Goal: Information Seeking & Learning: Learn about a topic

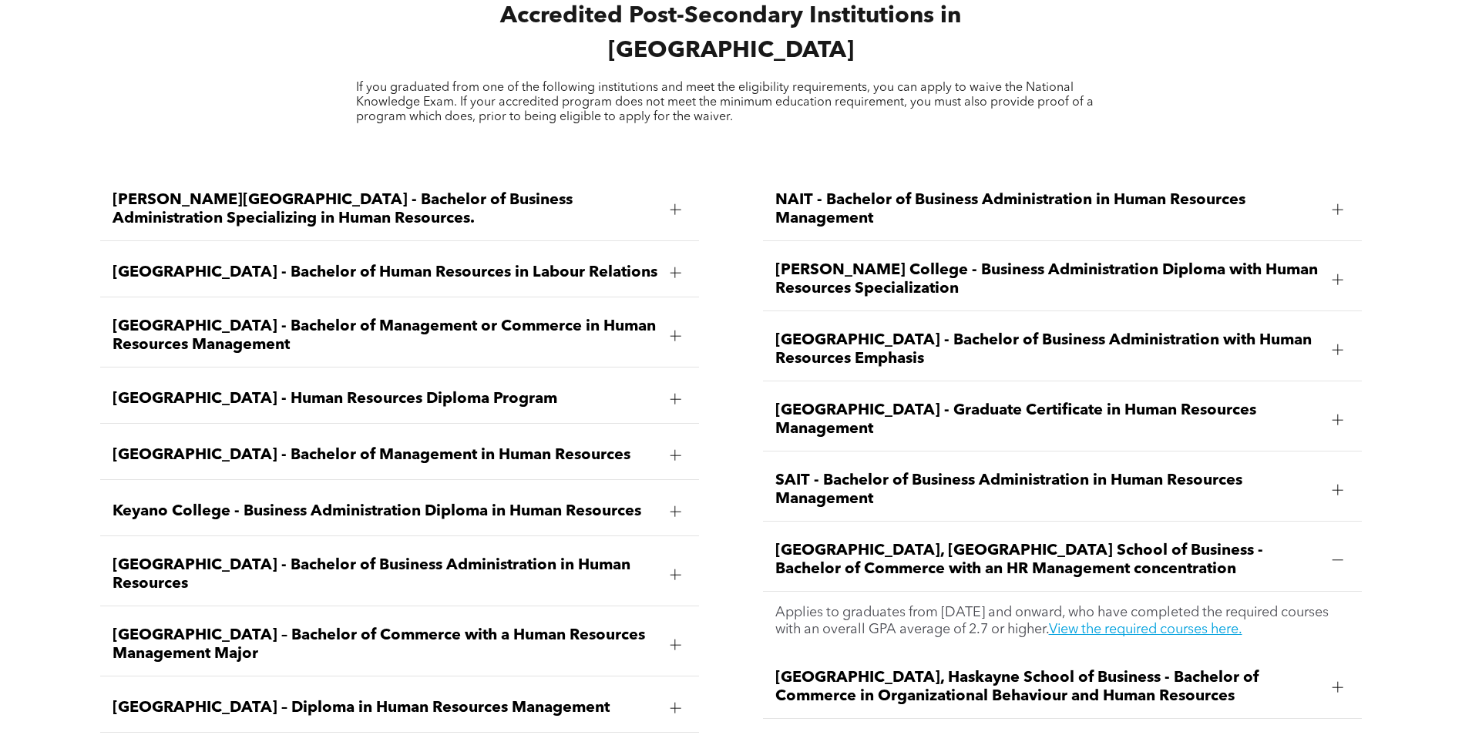
scroll to position [2312, 0]
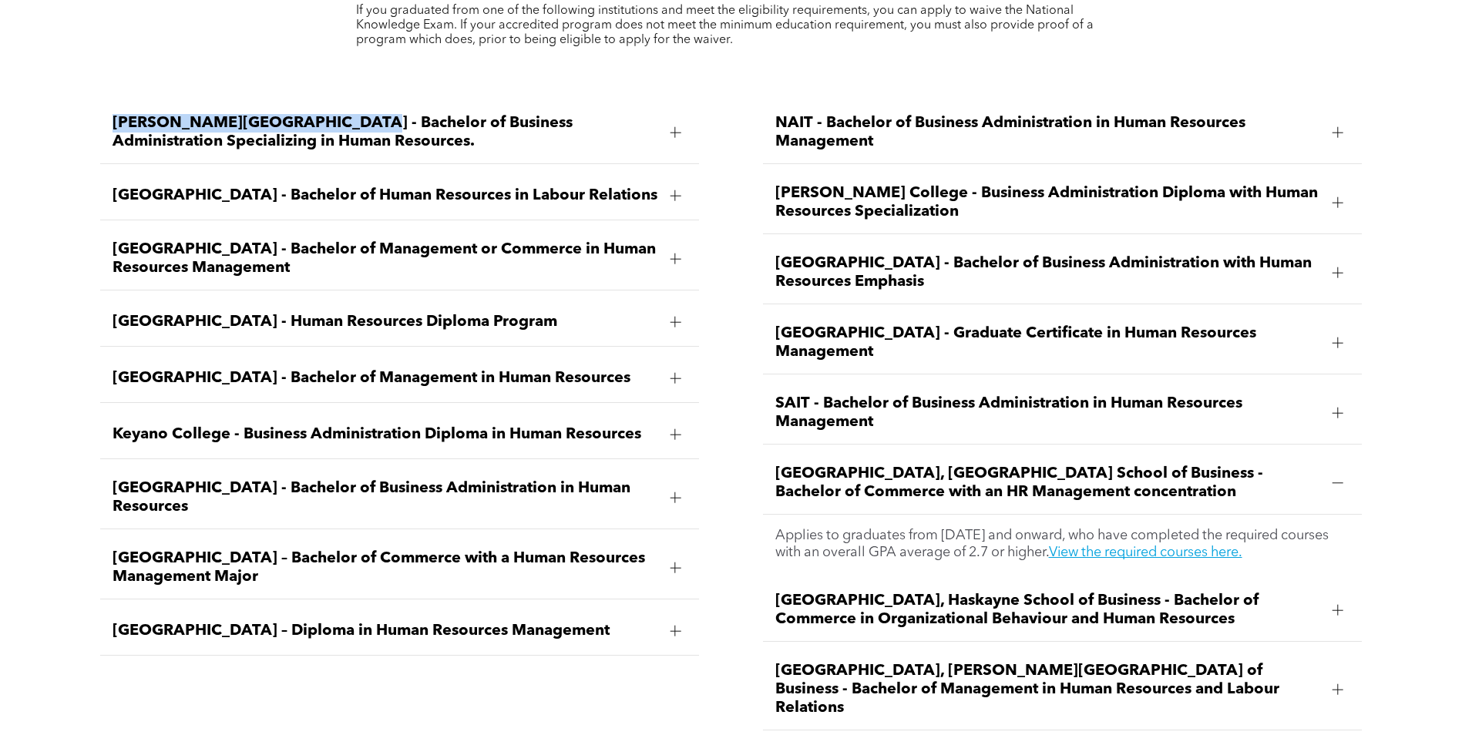
drag, startPoint x: 336, startPoint y: 80, endPoint x: 63, endPoint y: 72, distance: 272.9
click at [63, 75] on div "Ambrose University - Bachelor of Business Administration Specializing in Human …" at bounding box center [731, 431] width 1462 height 712
click at [83, 180] on div "Ambrose University - Bachelor of Business Administration Specializing in Human …" at bounding box center [731, 431] width 1462 height 712
click at [205, 186] on span "Athabasca University - Bachelor of Human Resources in Labour Relations" at bounding box center [385, 195] width 546 height 18
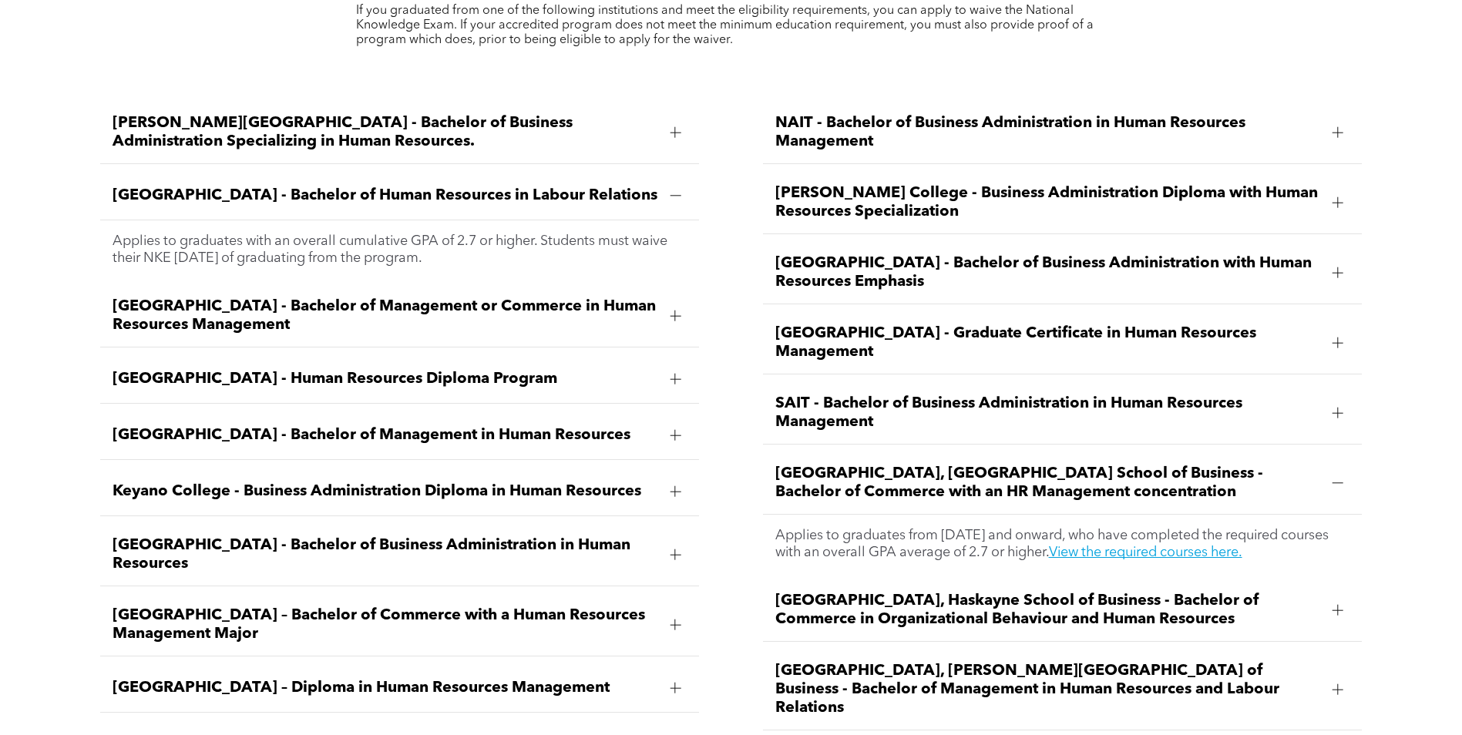
drag, startPoint x: 111, startPoint y: 195, endPoint x: 482, endPoint y: 217, distance: 371.3
click at [482, 220] on div "Applies to graduates with an overall cumulative GPA of 2.7 or higher. Students …" at bounding box center [399, 249] width 599 height 59
click at [866, 254] on span "Northwestern Polytechnic - Bachelor of Business Administration with Human Resou…" at bounding box center [1048, 272] width 546 height 37
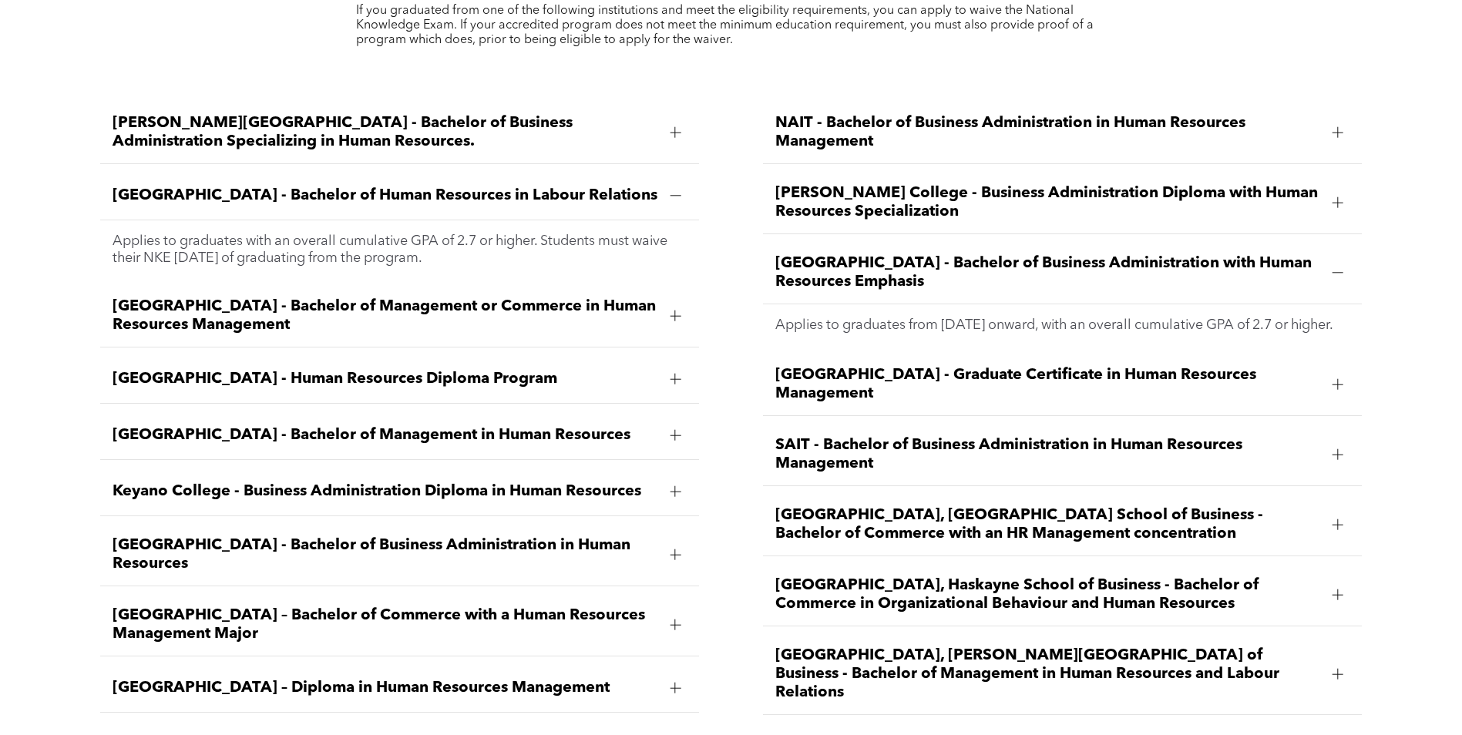
drag, startPoint x: 865, startPoint y: 223, endPoint x: 849, endPoint y: 220, distance: 15.7
click at [863, 254] on span "Northwestern Polytechnic - Bachelor of Business Administration with Human Resou…" at bounding box center [1048, 272] width 546 height 37
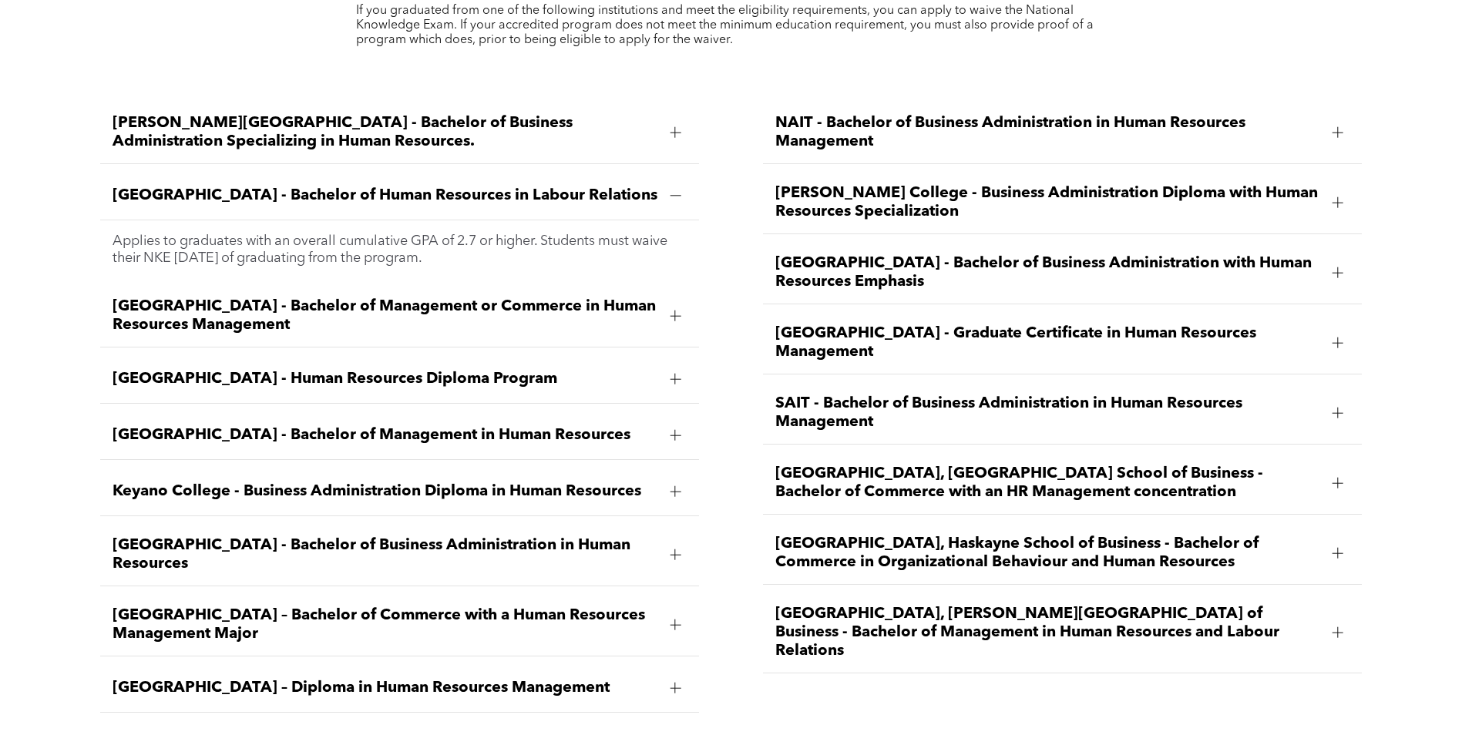
click at [525, 297] on span "Athabasca University - Bachelor of Management or Commerce in Human Resources Ma…" at bounding box center [385, 315] width 546 height 37
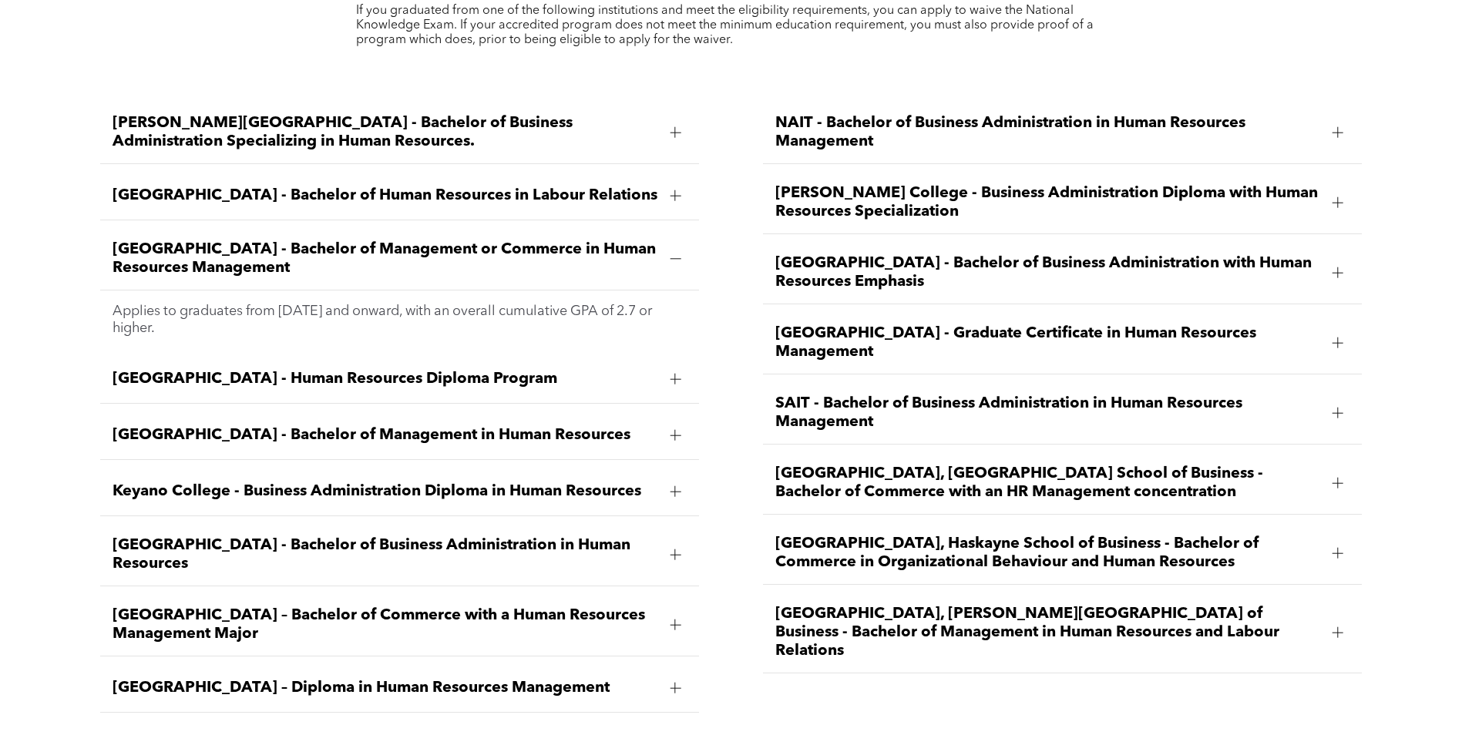
click at [571, 240] on span "Athabasca University - Bachelor of Management or Commerce in Human Resources Ma…" at bounding box center [385, 258] width 546 height 37
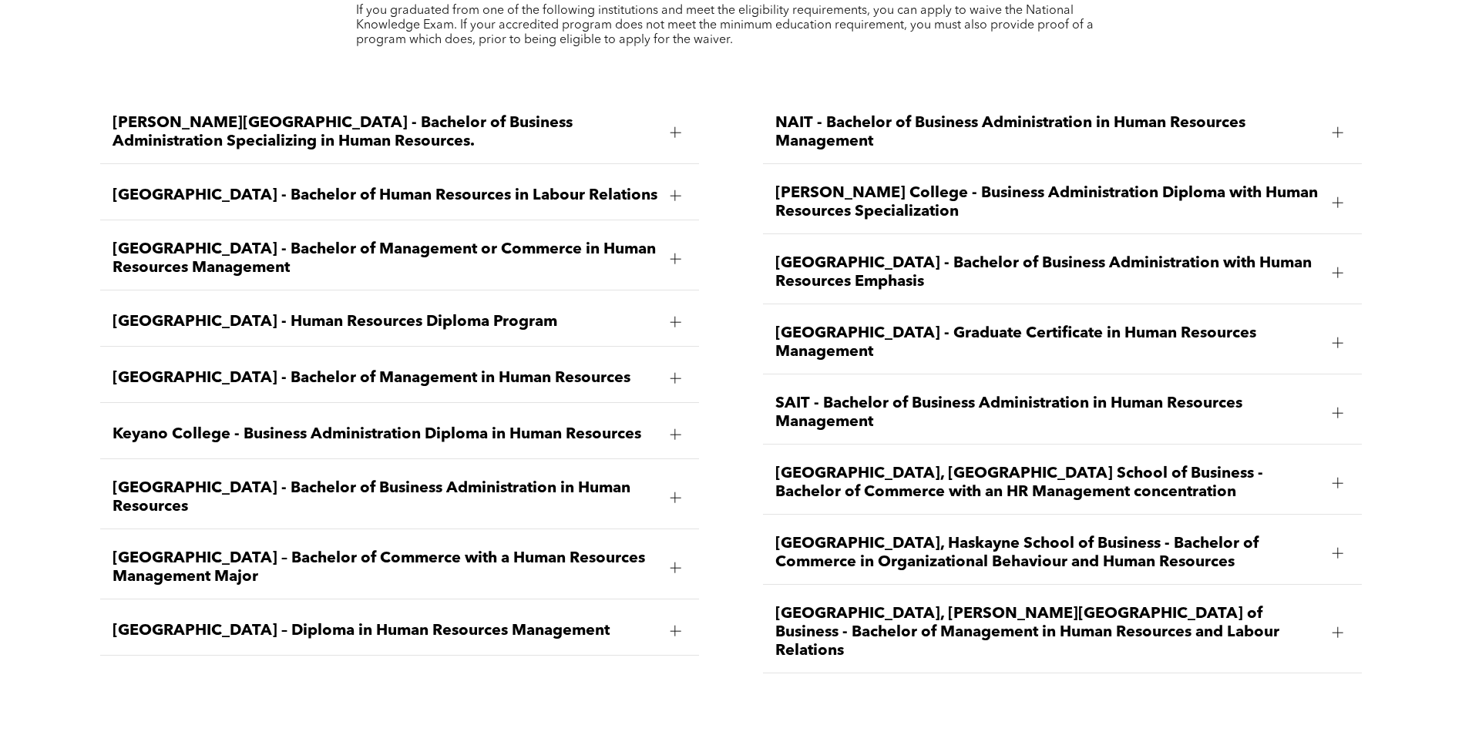
click at [512, 298] on div "Bow Valley College - Human Resources Diploma Program" at bounding box center [399, 322] width 599 height 49
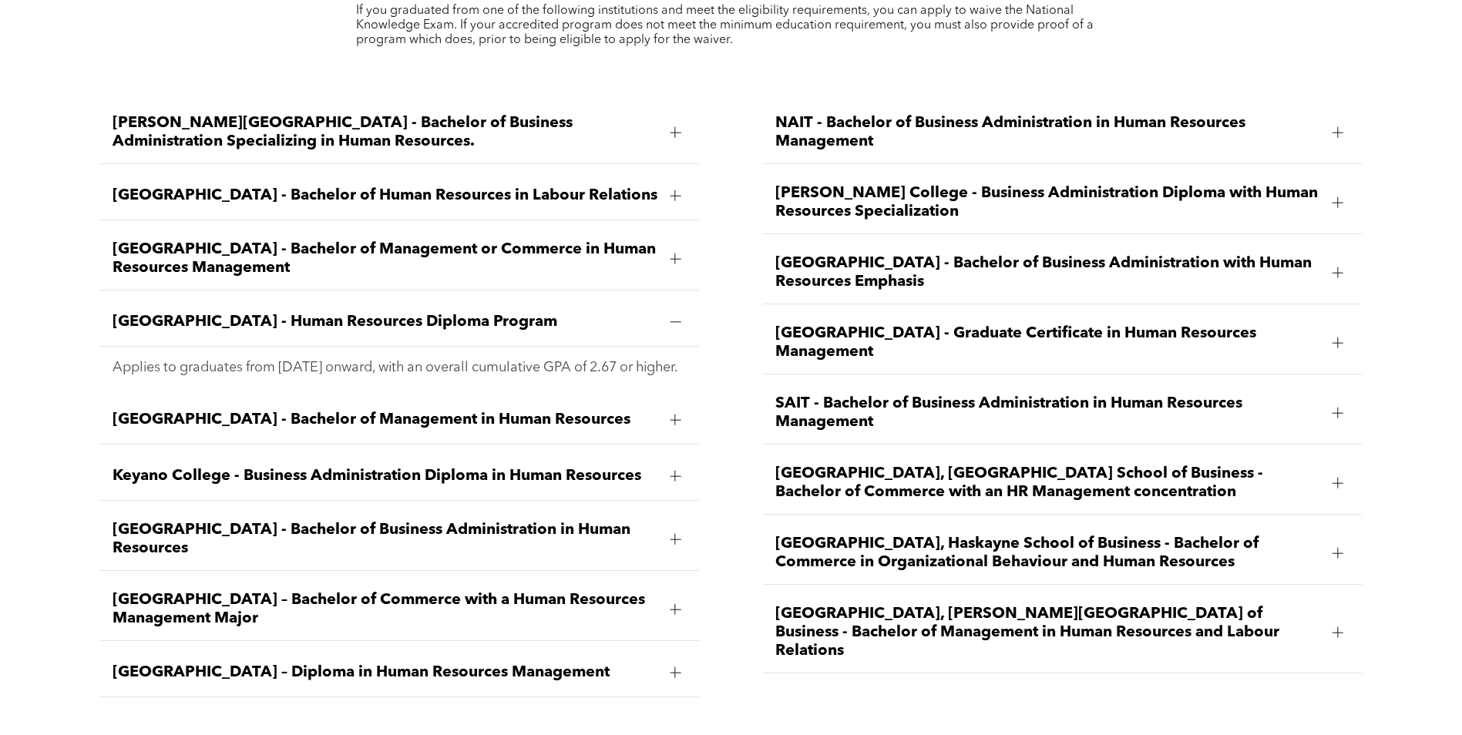
click at [512, 313] on span "Bow Valley College - Human Resources Diploma Program" at bounding box center [385, 322] width 546 height 18
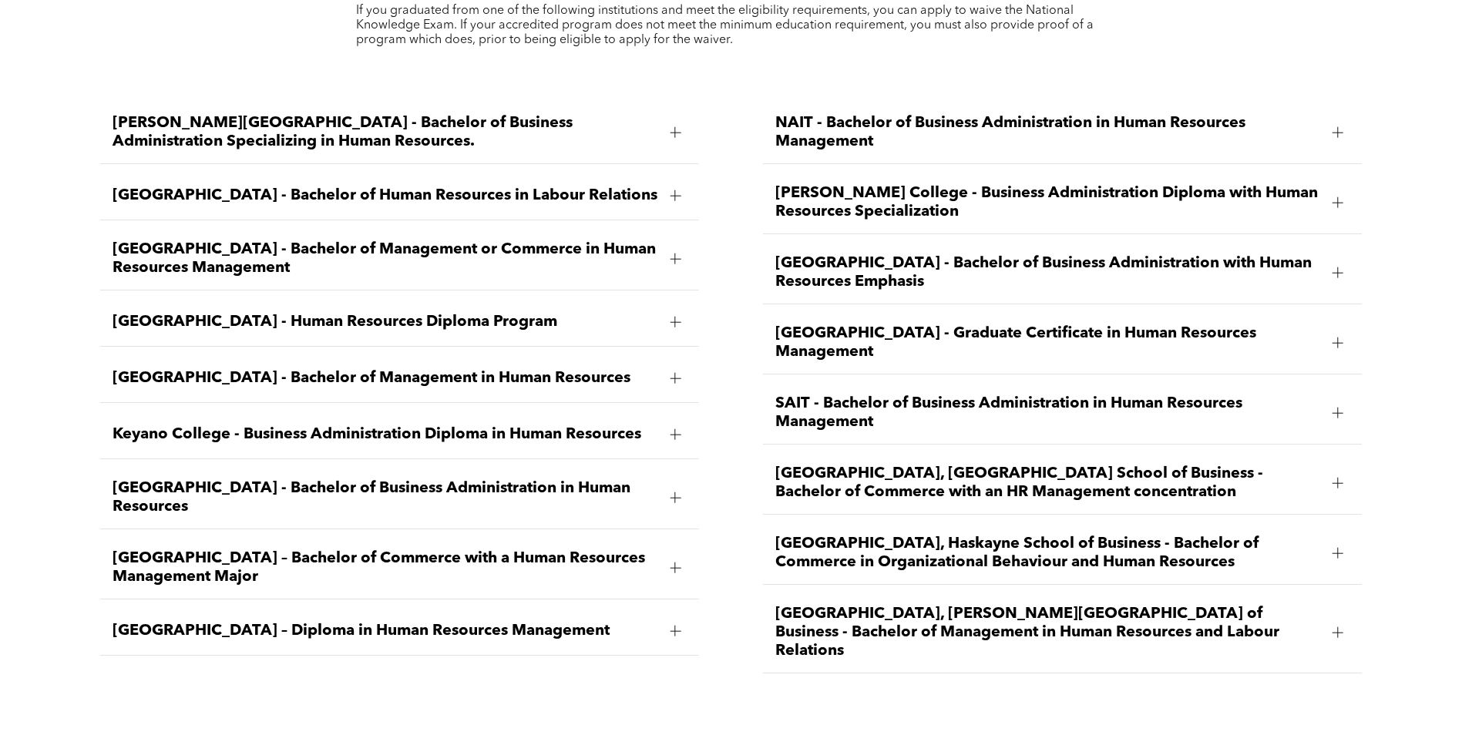
click at [434, 369] on span "Concordia University of Edmonton - Bachelor of Management in Human Resources" at bounding box center [385, 378] width 546 height 18
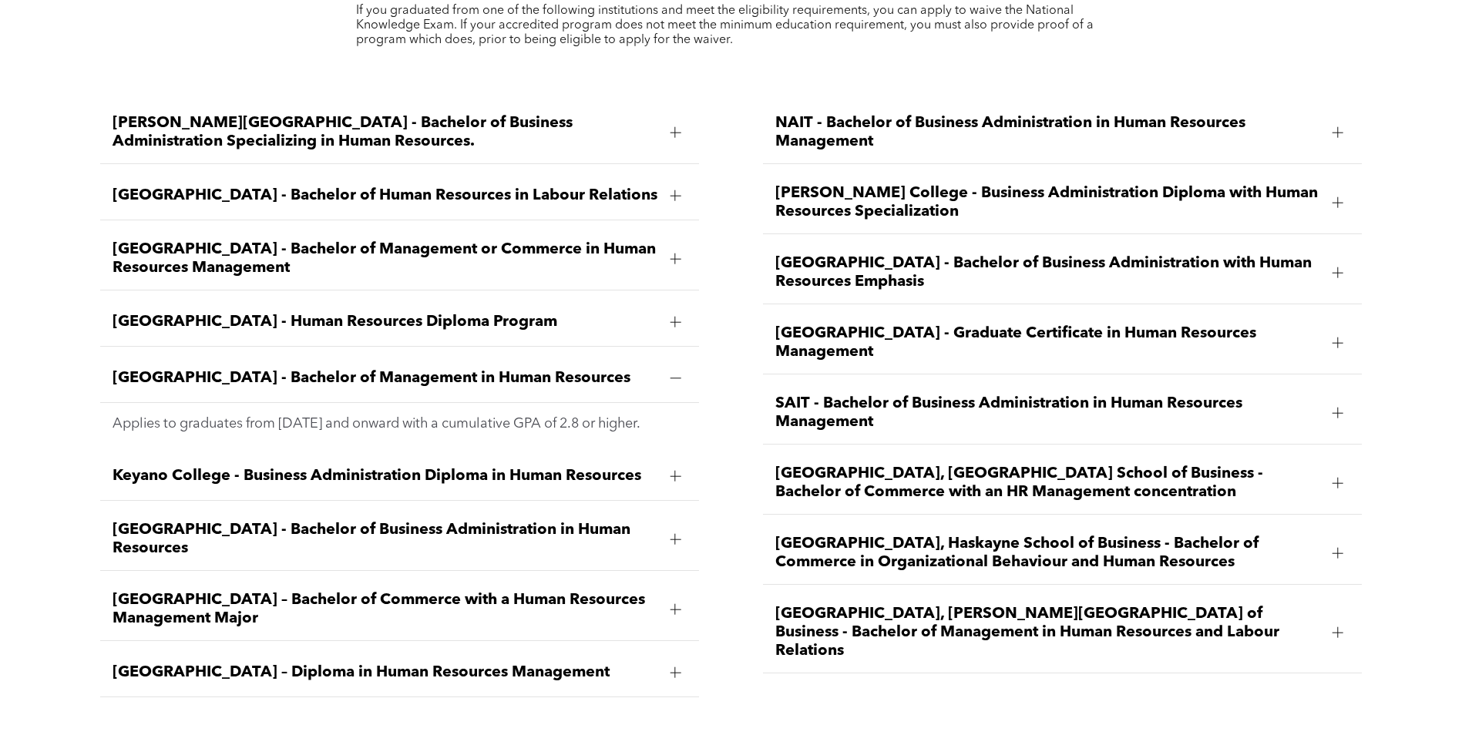
click at [438, 369] on span "Concordia University of Edmonton - Bachelor of Management in Human Resources" at bounding box center [385, 378] width 546 height 18
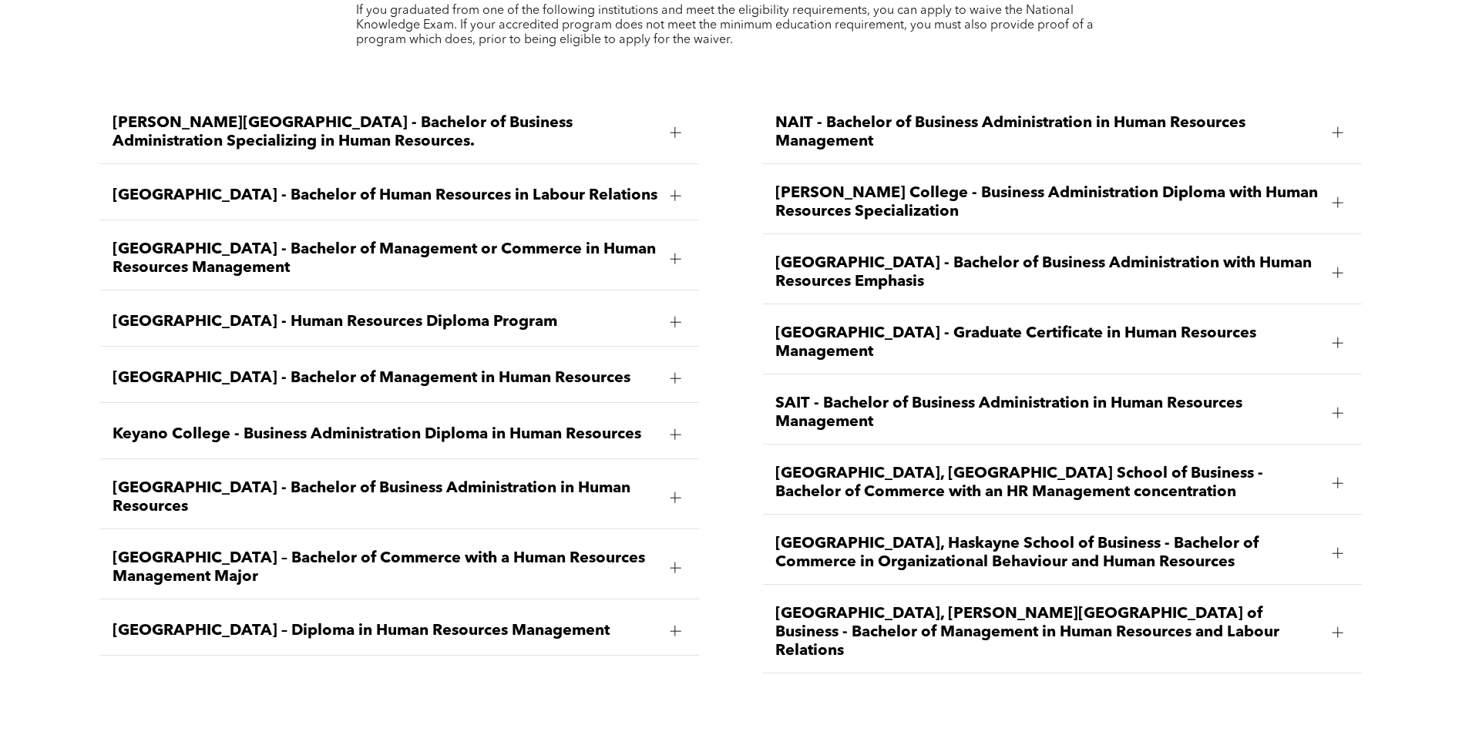
click at [260, 425] on span "Keyano College - Business Administration Diploma in Human Resources" at bounding box center [385, 434] width 546 height 18
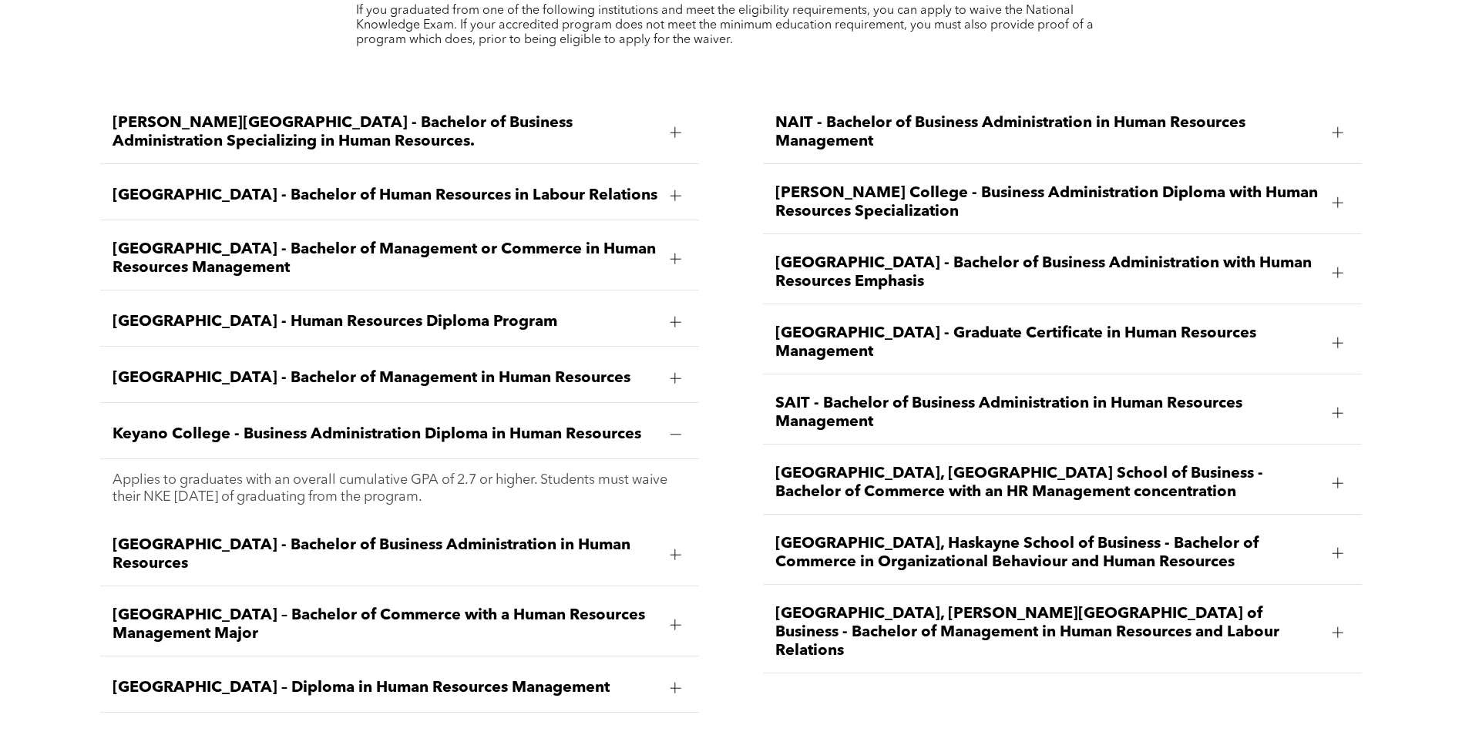
click at [259, 425] on span "Keyano College - Business Administration Diploma in Human Resources" at bounding box center [385, 434] width 546 height 18
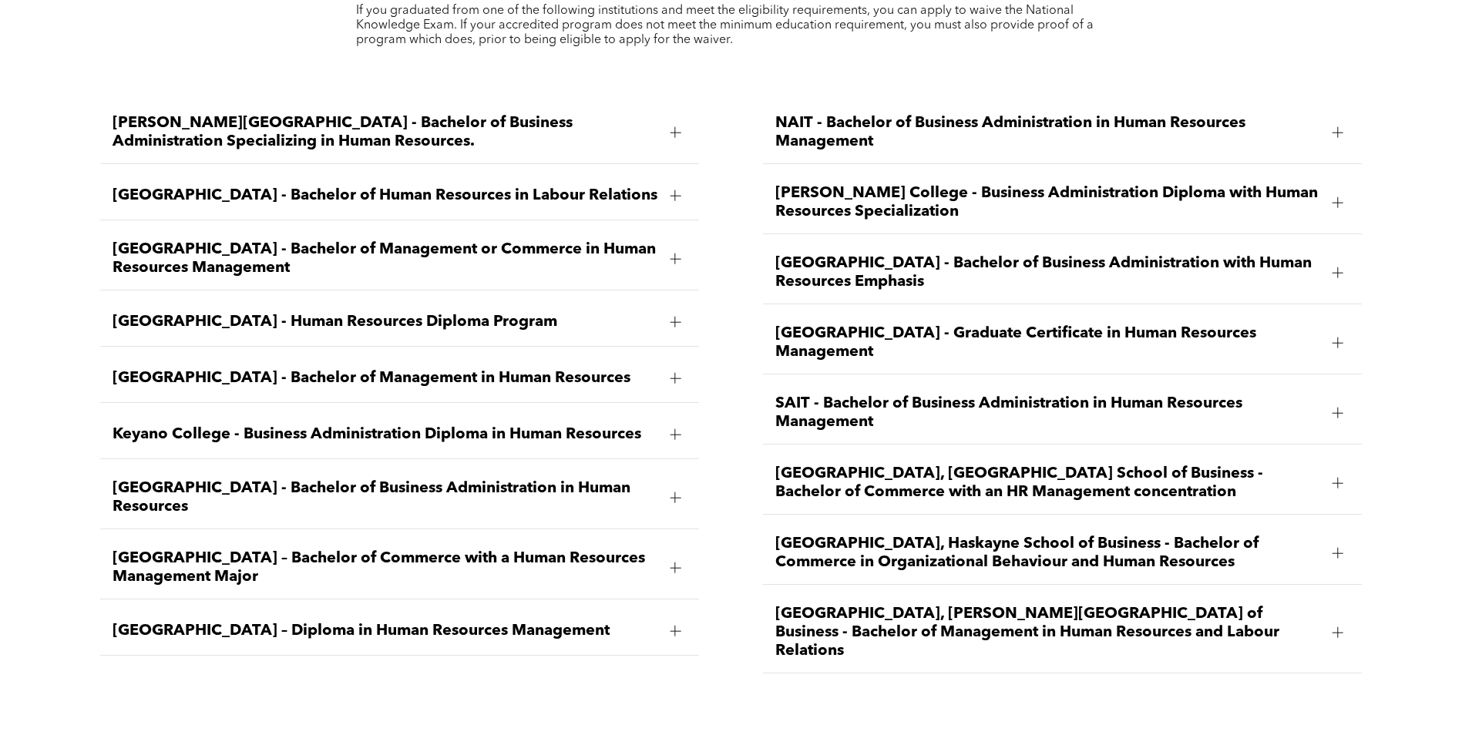
click at [88, 514] on div "Ambrose University - Bachelor of Business Administration Specializing in Human …" at bounding box center [400, 387] width 624 height 596
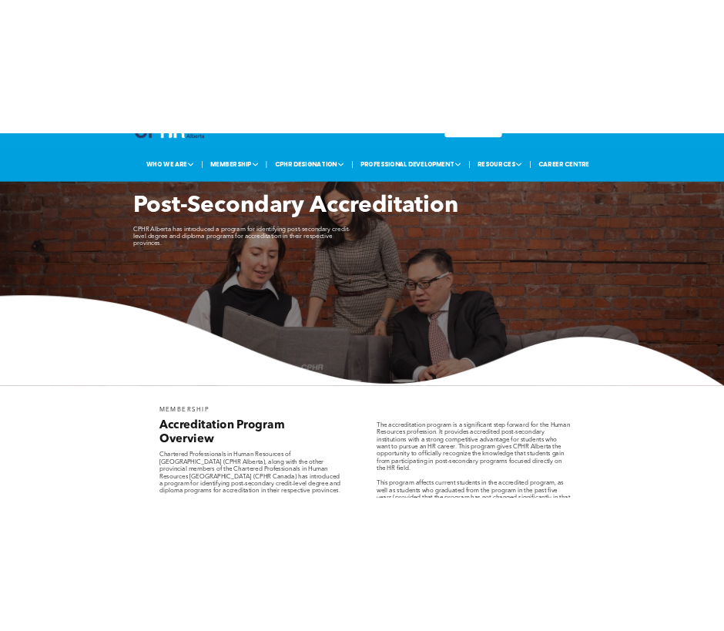
scroll to position [0, 0]
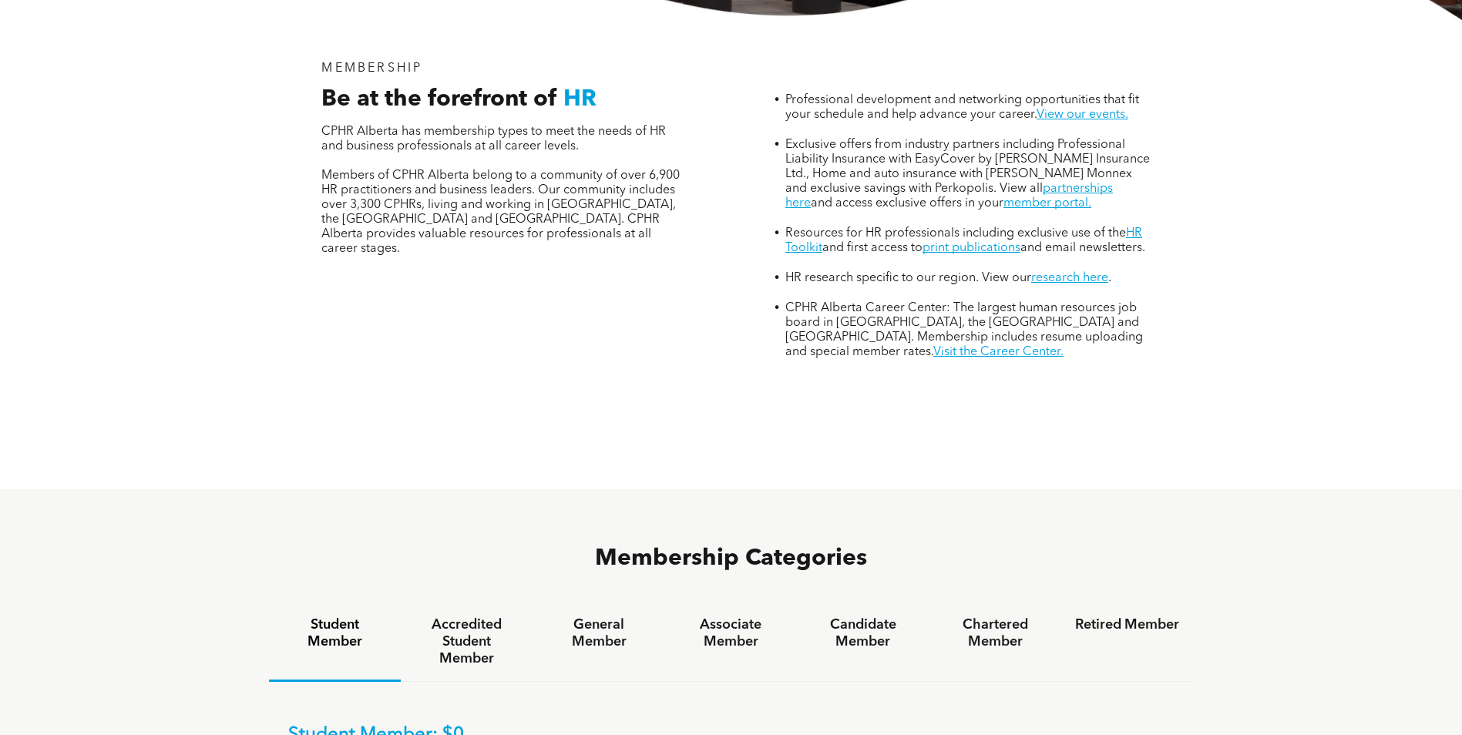
scroll to position [848, 0]
